Goal: Task Accomplishment & Management: Use online tool/utility

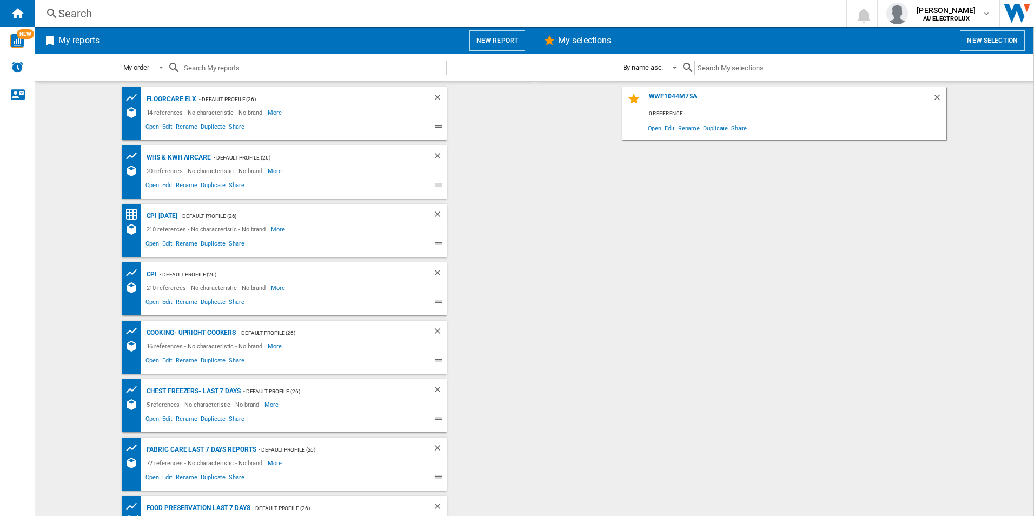
click at [718, 68] on input "text" at bounding box center [819, 68] width 251 height 15
click at [497, 44] on button "New report" at bounding box center [497, 40] width 56 height 21
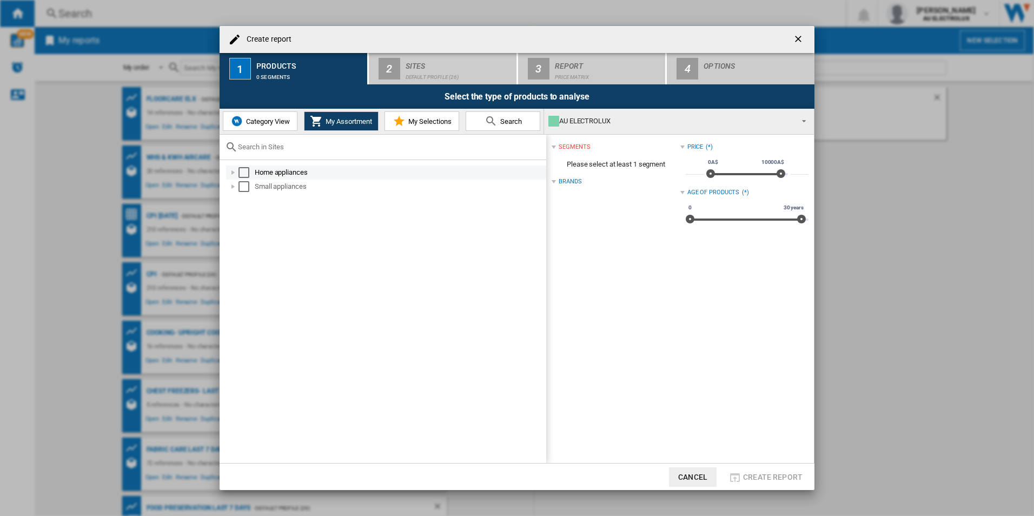
click at [231, 177] on div at bounding box center [233, 172] width 11 height 11
click at [455, 145] on input "text" at bounding box center [389, 147] width 303 height 8
type input "WWF7524"
click at [483, 125] on button "Search" at bounding box center [503, 120] width 75 height 19
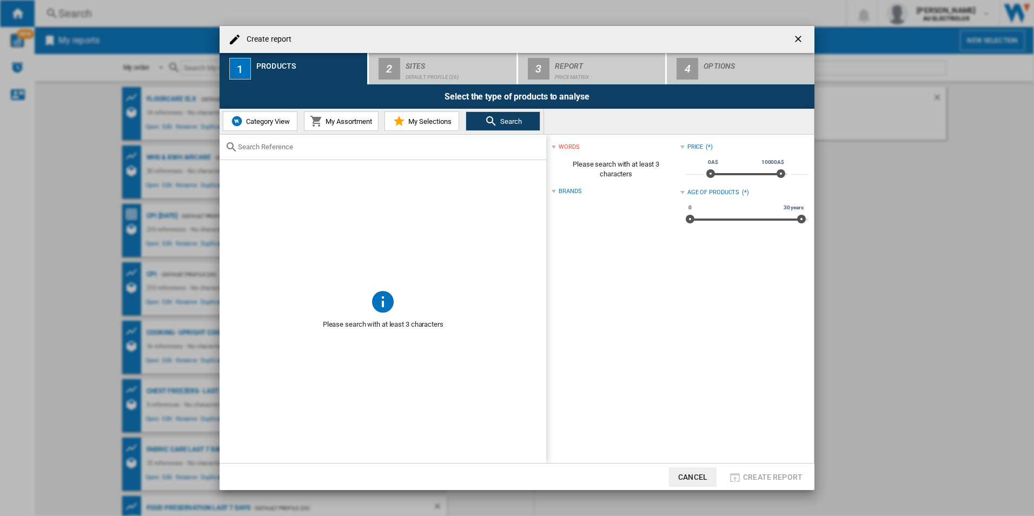
click at [463, 146] on input "text" at bounding box center [389, 147] width 303 height 8
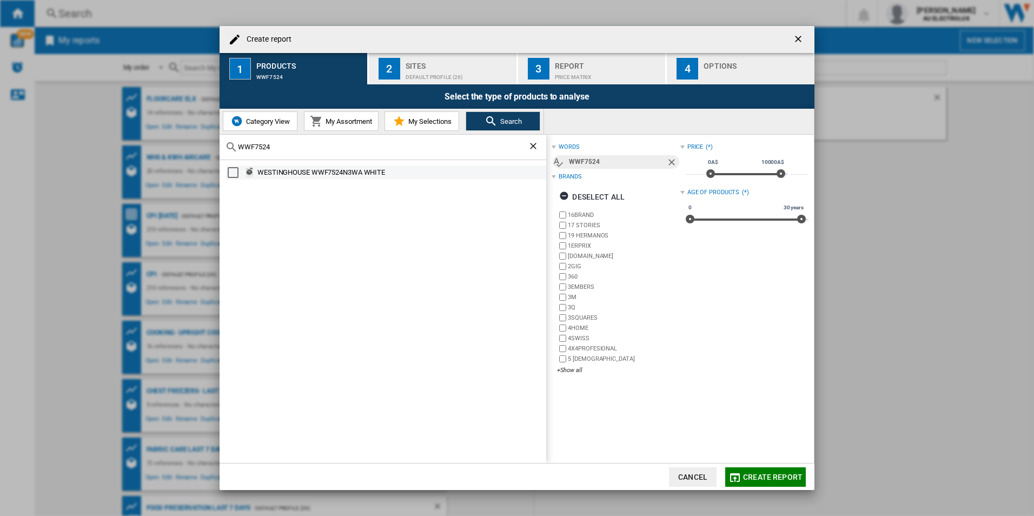
type input "WWF7524"
click at [229, 172] on div "Select" at bounding box center [233, 172] width 11 height 11
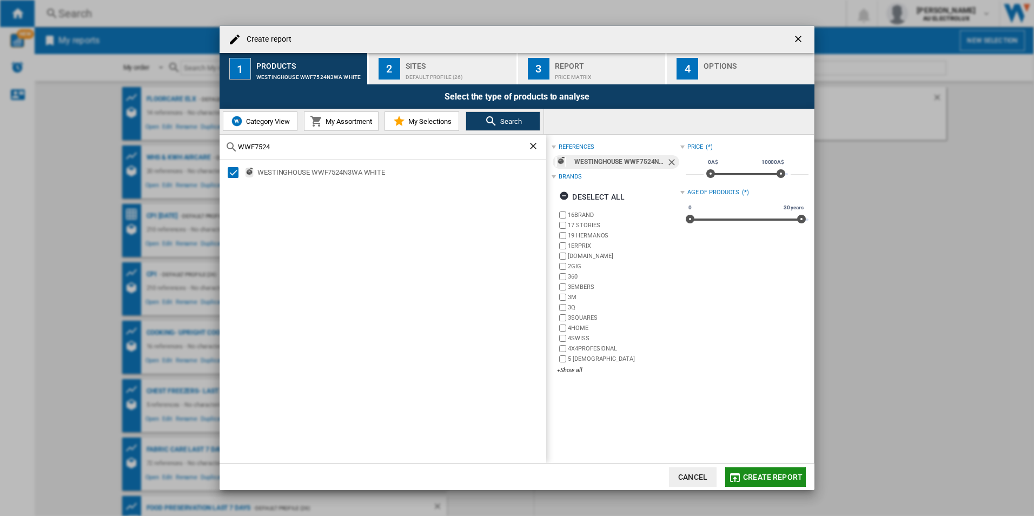
click at [757, 480] on span "Create report" at bounding box center [772, 477] width 59 height 9
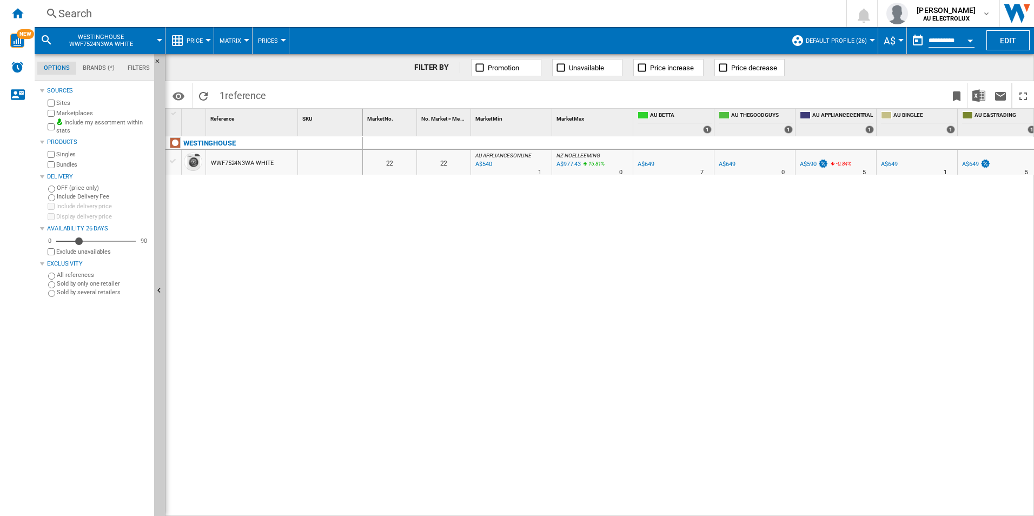
click at [843, 45] on button "Default profile (26)" at bounding box center [839, 40] width 67 height 27
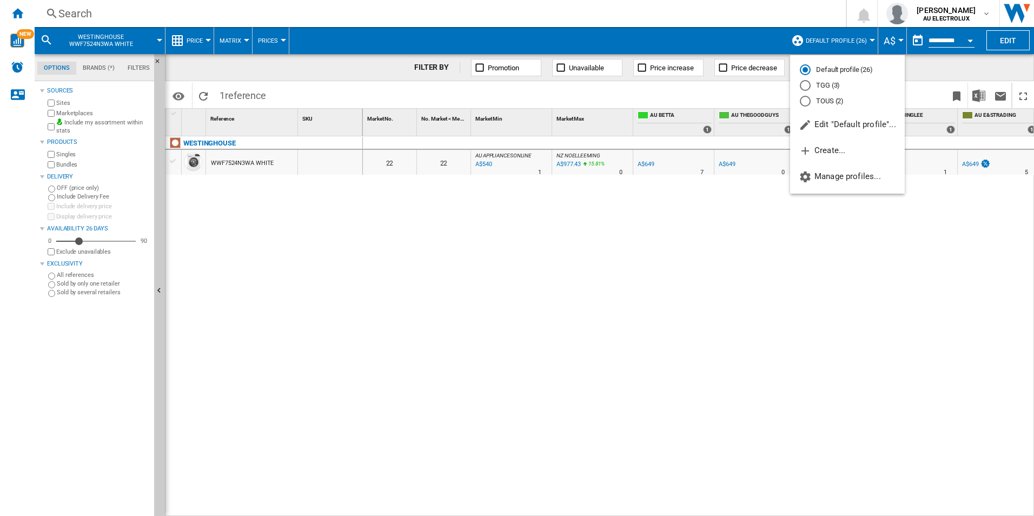
click at [1002, 43] on md-backdrop at bounding box center [517, 258] width 1034 height 516
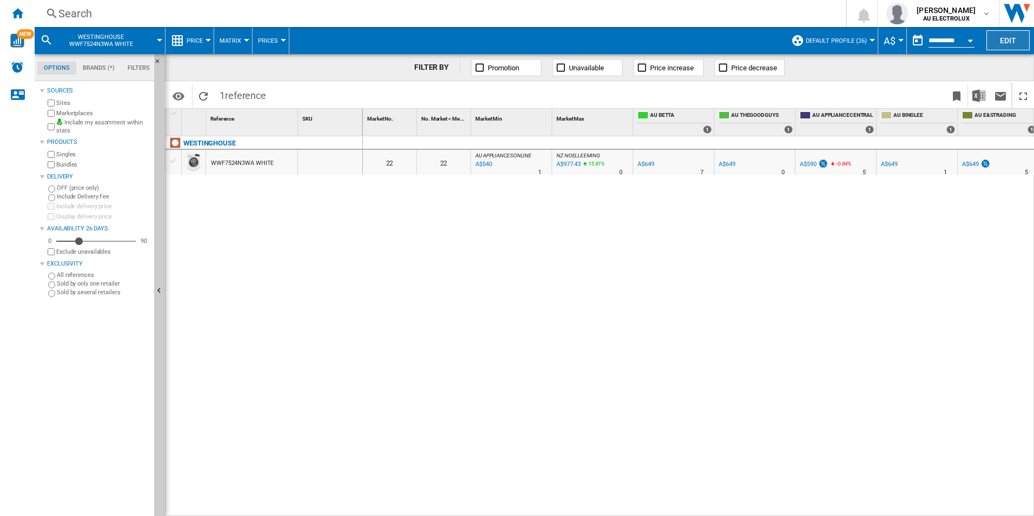
click at [1008, 45] on button "Edit" at bounding box center [1007, 40] width 43 height 20
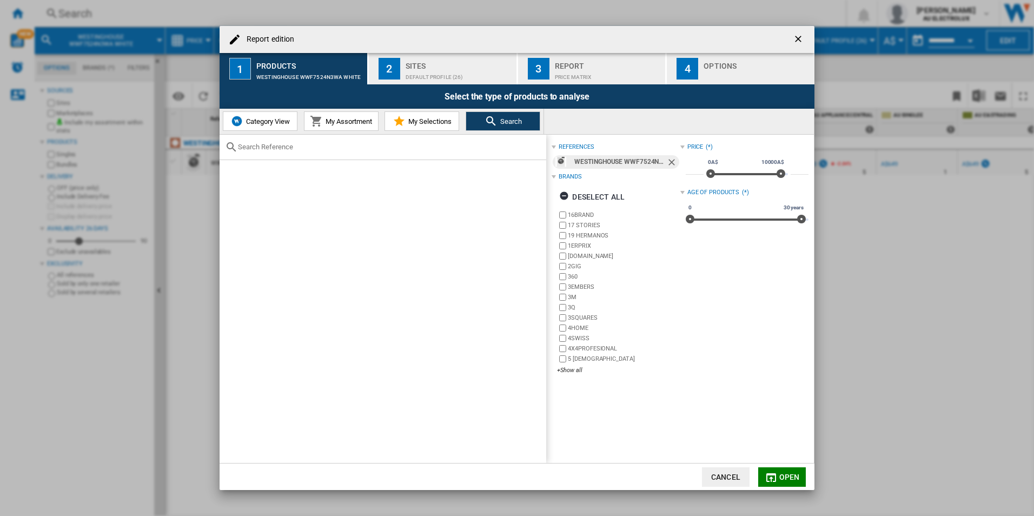
click at [484, 67] on div "Sites" at bounding box center [459, 62] width 107 height 11
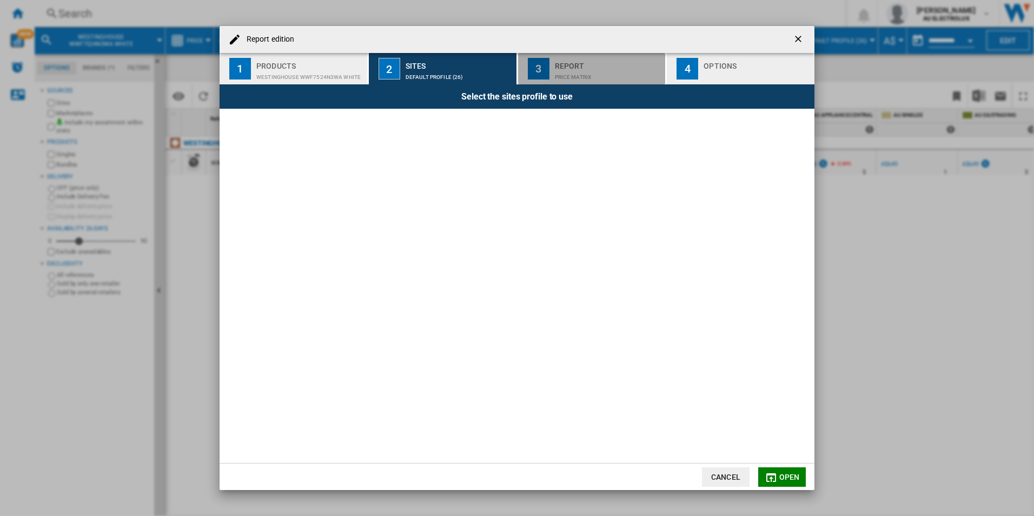
click at [575, 76] on div "Price Matrix" at bounding box center [608, 74] width 107 height 11
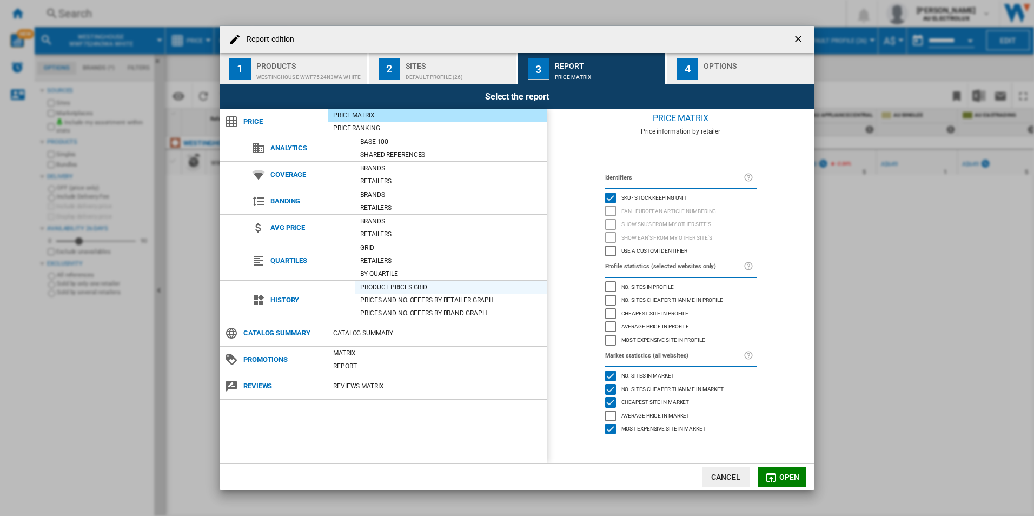
click at [400, 289] on div "Product prices grid" at bounding box center [451, 287] width 192 height 11
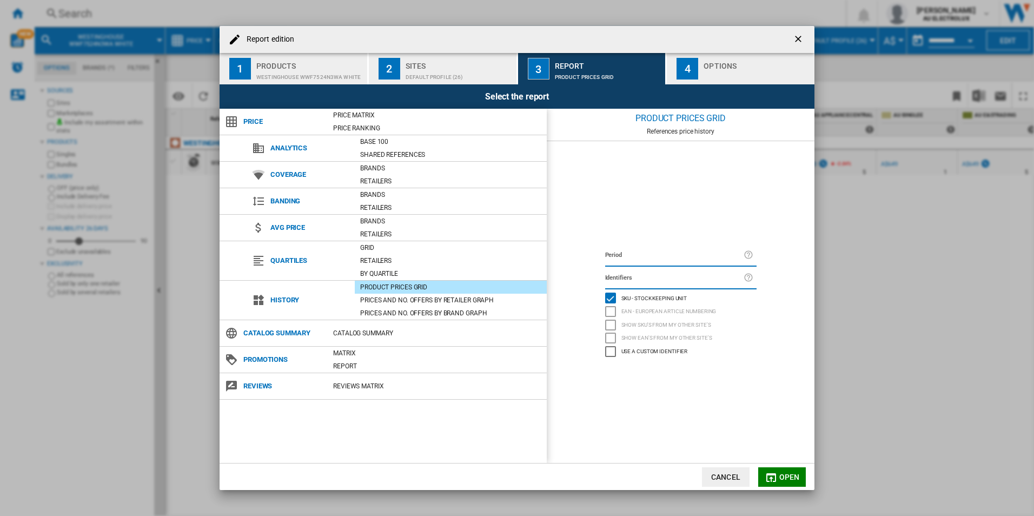
click at [786, 479] on span "Open" at bounding box center [789, 477] width 21 height 9
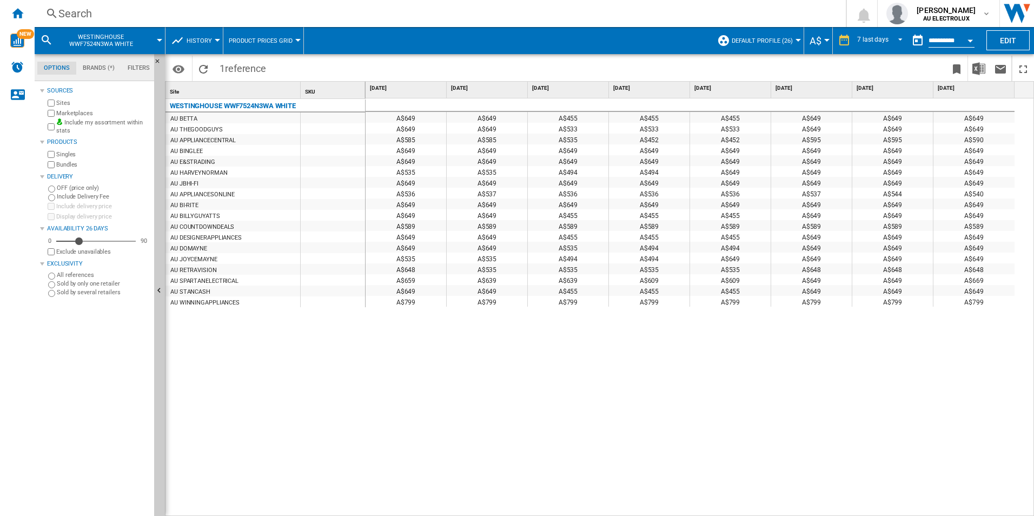
click at [461, 385] on div "A$649 A$649 A$455 A$455 A$455 A$649 A$649 A$649 A$649 A$649 A$533 A$533 A$533 A…" at bounding box center [700, 307] width 669 height 418
click at [1006, 39] on button "Edit" at bounding box center [1007, 40] width 43 height 20
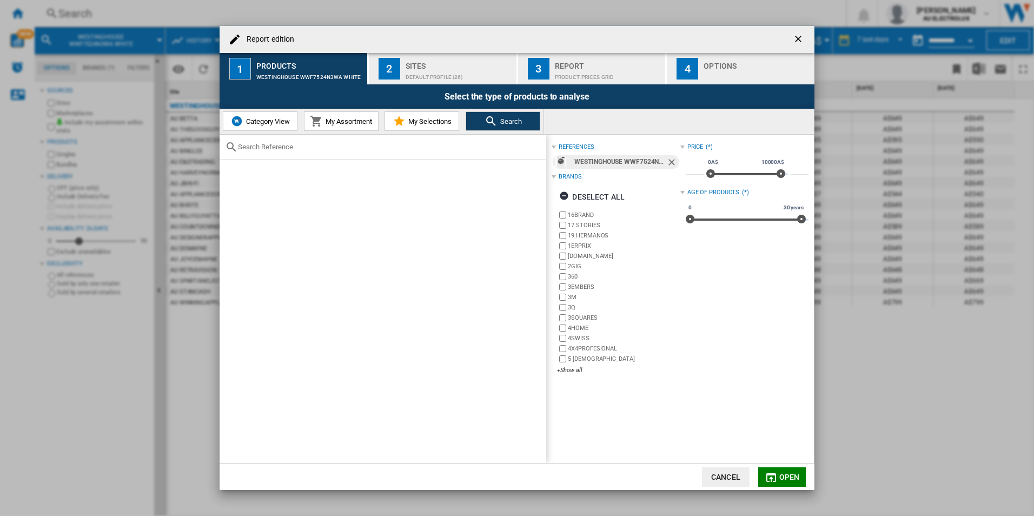
click at [341, 122] on span "My Assortment" at bounding box center [347, 121] width 49 height 8
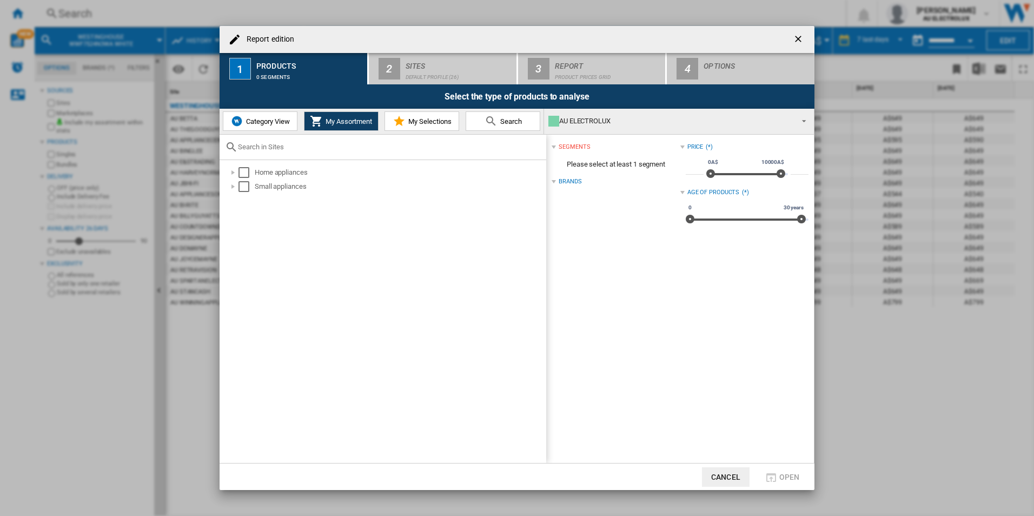
click at [302, 150] on input "Report edition ..." at bounding box center [389, 147] width 303 height 8
type input "WBE4302"
click at [490, 122] on md-icon "Report edition ..." at bounding box center [491, 121] width 13 height 13
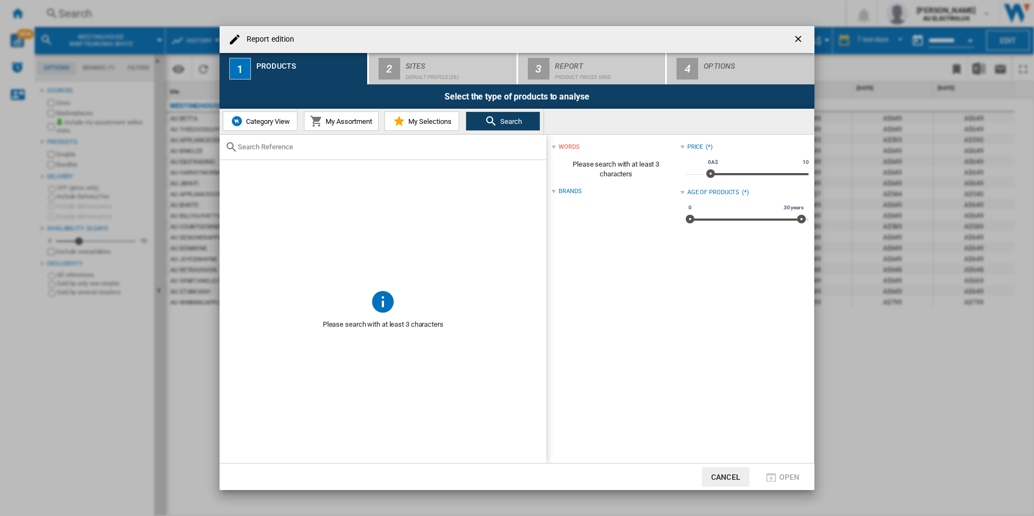
click at [461, 157] on div "Report edition ..." at bounding box center [383, 147] width 327 height 25
click at [452, 148] on input "Report edition ..." at bounding box center [389, 147] width 303 height 8
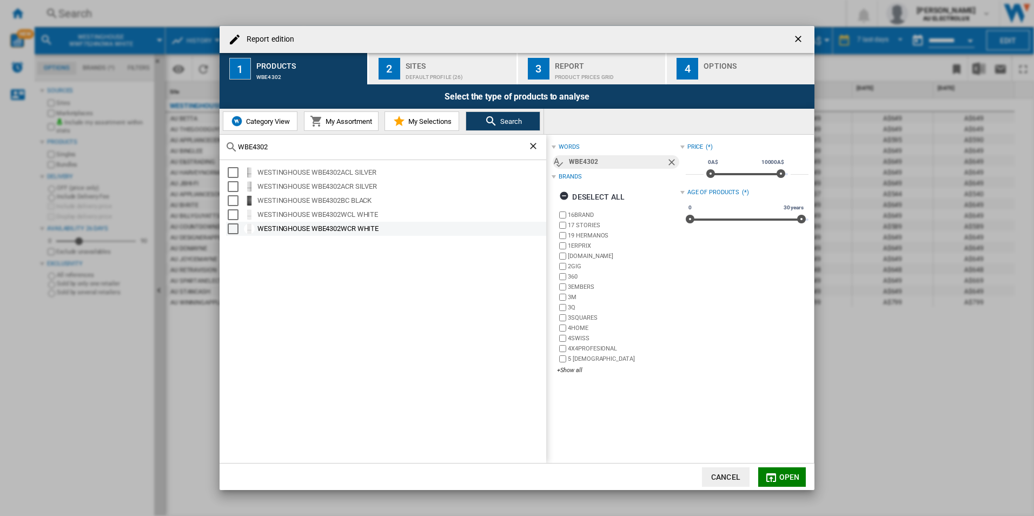
type input "WBE4302"
click at [233, 226] on div "Select" at bounding box center [233, 228] width 11 height 11
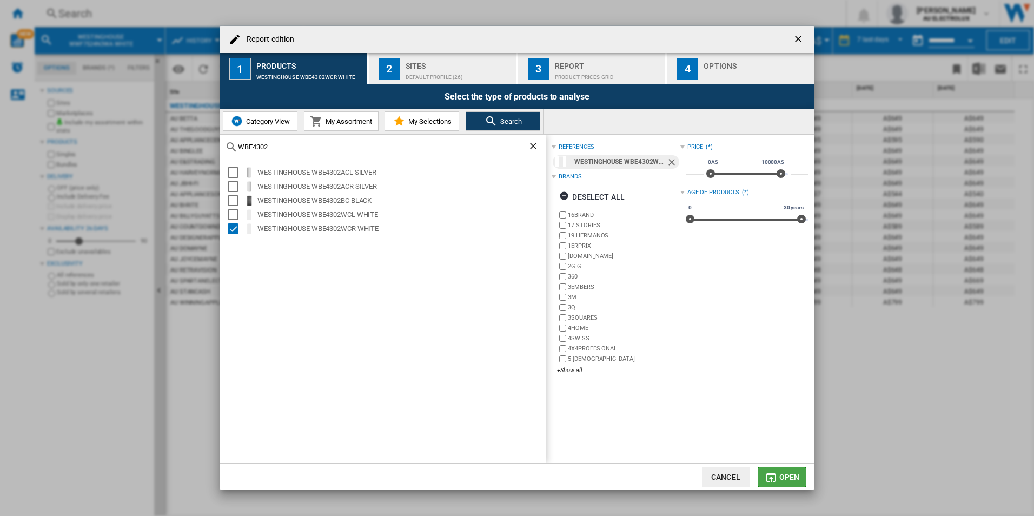
drag, startPoint x: 790, startPoint y: 474, endPoint x: 784, endPoint y: 474, distance: 6.5
click at [790, 474] on span "Open" at bounding box center [789, 477] width 21 height 9
